Goal: Information Seeking & Learning: Learn about a topic

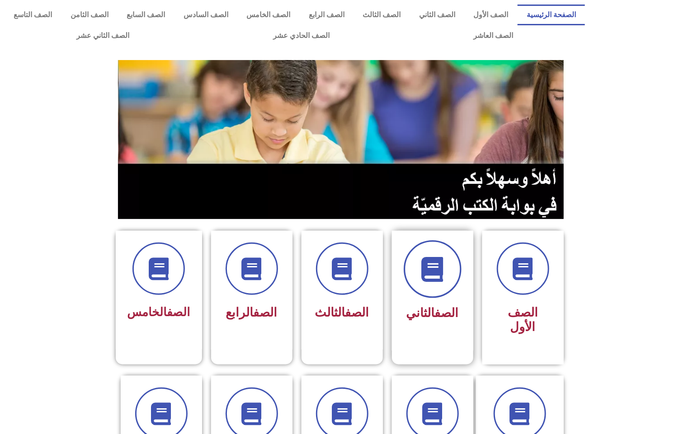
click at [419, 278] on span at bounding box center [433, 269] width 58 height 58
click at [411, 289] on div at bounding box center [432, 269] width 57 height 52
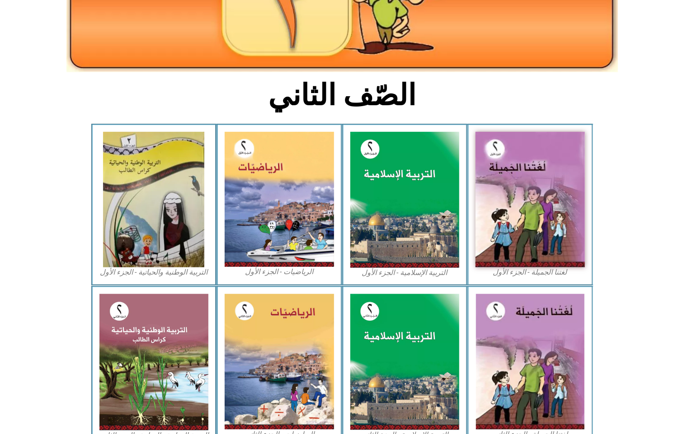
scroll to position [172, 0]
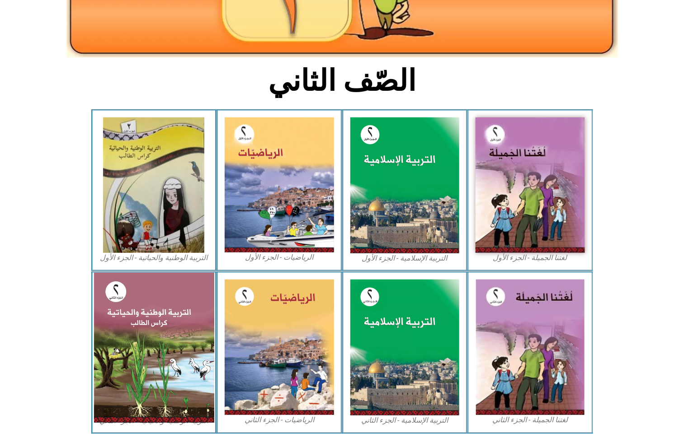
click at [152, 313] on img at bounding box center [154, 348] width 120 height 150
click at [160, 319] on img at bounding box center [154, 348] width 120 height 150
click at [174, 324] on img at bounding box center [154, 348] width 120 height 150
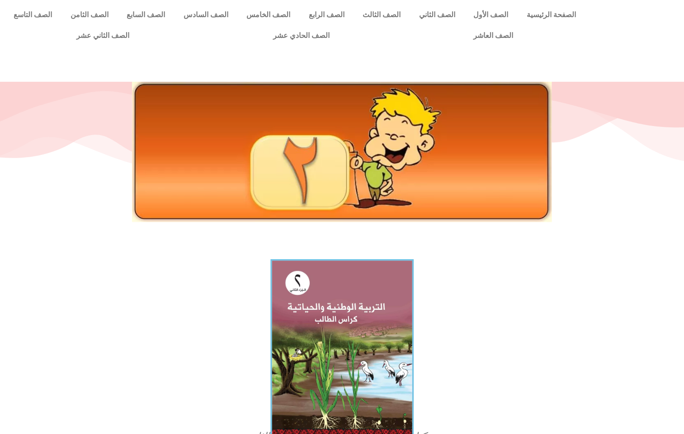
click at [342, 300] on img at bounding box center [341, 348] width 143 height 178
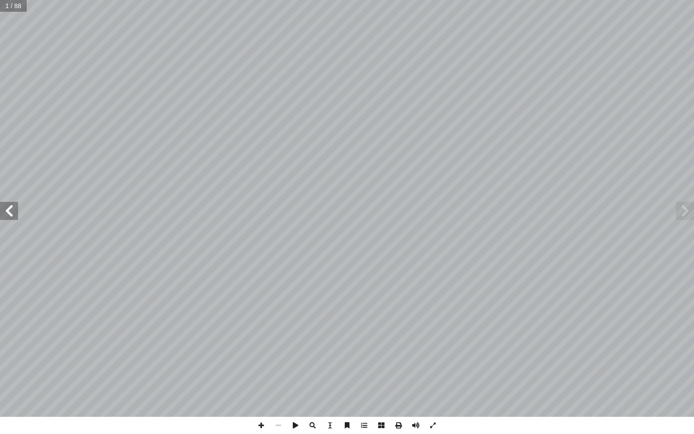
click at [8, 214] on span at bounding box center [9, 211] width 18 height 18
click at [9, 214] on span at bounding box center [9, 211] width 18 height 18
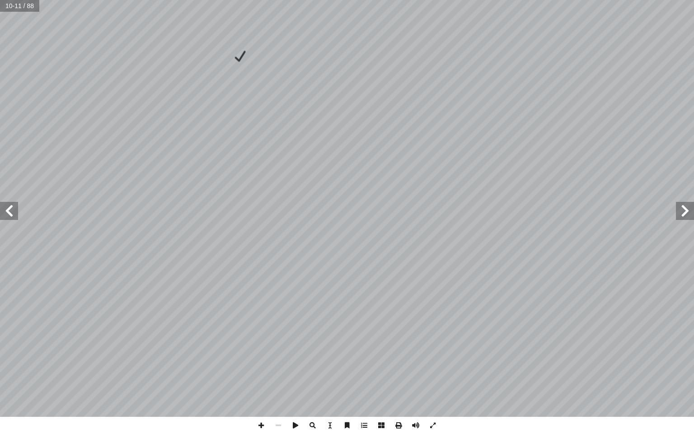
click at [687, 203] on span at bounding box center [685, 211] width 18 height 18
click at [11, 215] on span at bounding box center [9, 211] width 18 height 18
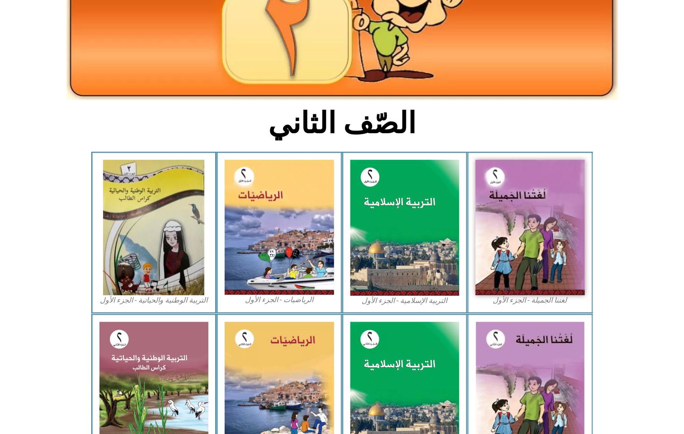
scroll to position [172, 0]
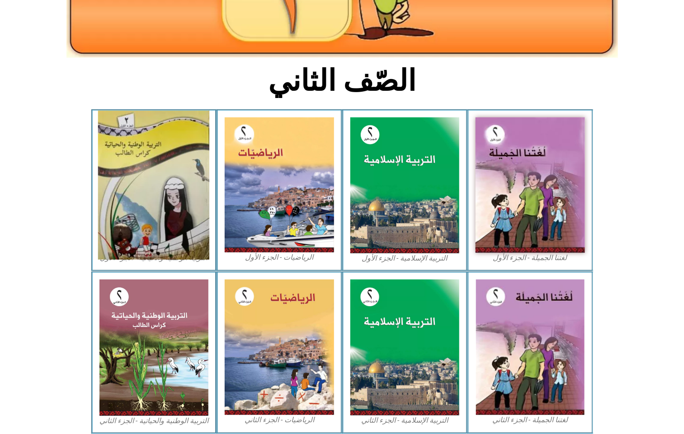
click at [104, 209] on img at bounding box center [153, 185] width 111 height 149
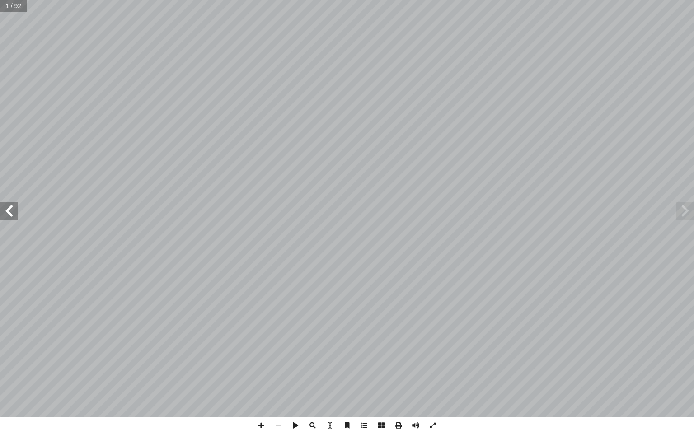
click at [9, 211] on span at bounding box center [9, 211] width 18 height 18
click at [681, 205] on span at bounding box center [685, 211] width 18 height 18
click at [7, 202] on span at bounding box center [9, 211] width 18 height 18
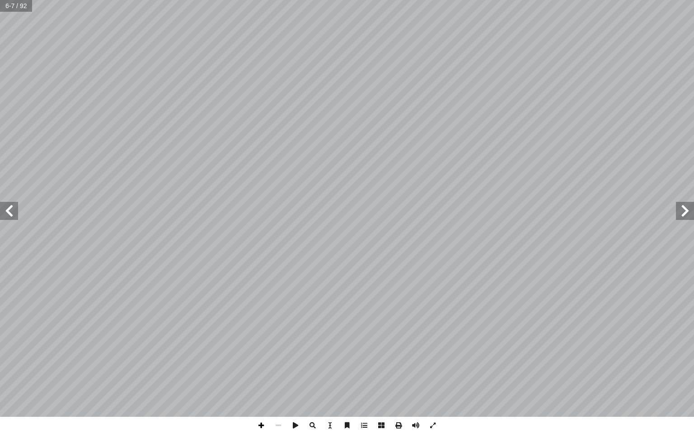
click at [259, 426] on span at bounding box center [261, 425] width 17 height 17
click at [6, 211] on span at bounding box center [9, 211] width 18 height 18
click at [276, 424] on span at bounding box center [278, 425] width 17 height 17
click at [9, 211] on span at bounding box center [9, 211] width 18 height 18
